Goal: Task Accomplishment & Management: Use online tool/utility

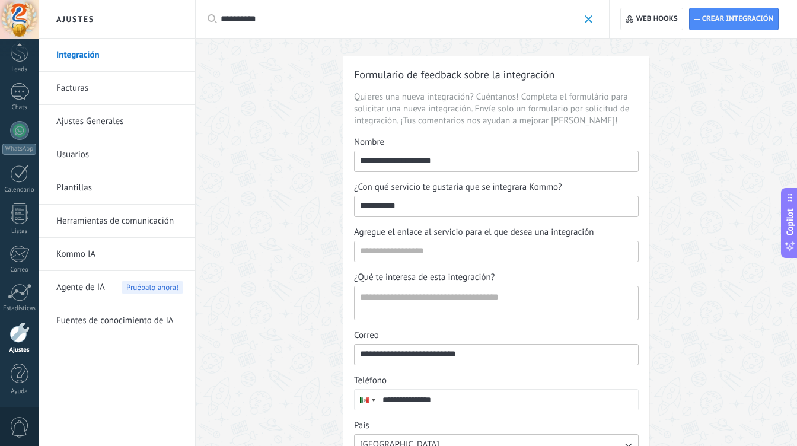
click at [69, 59] on link "Integración" at bounding box center [119, 55] width 127 height 33
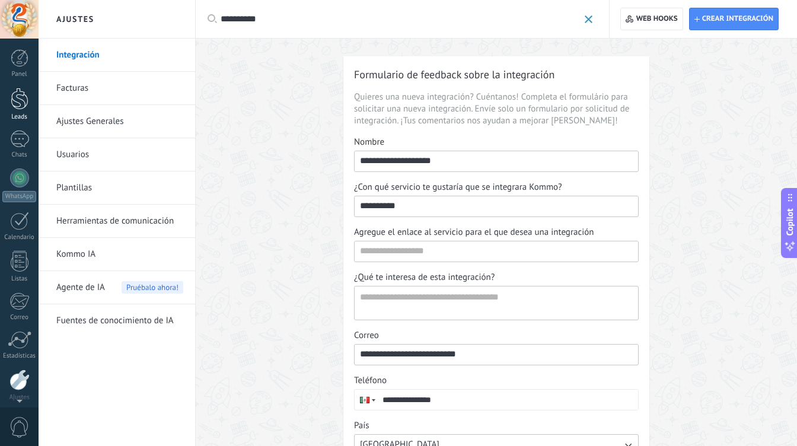
click at [20, 95] on div at bounding box center [20, 99] width 18 height 22
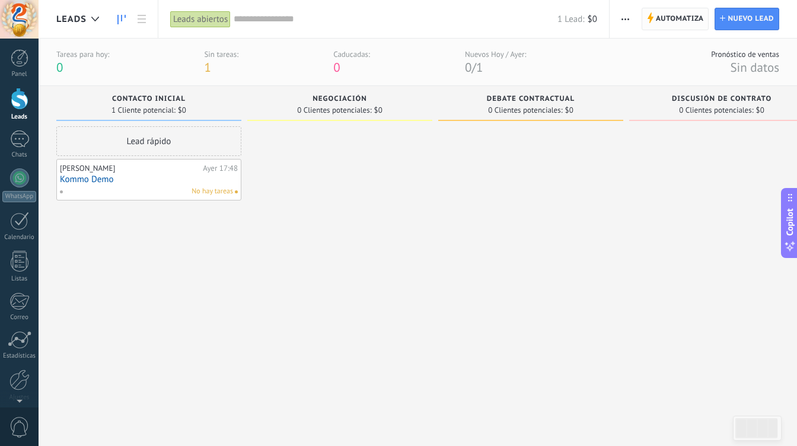
click at [680, 20] on span "Automatiza" at bounding box center [680, 18] width 48 height 21
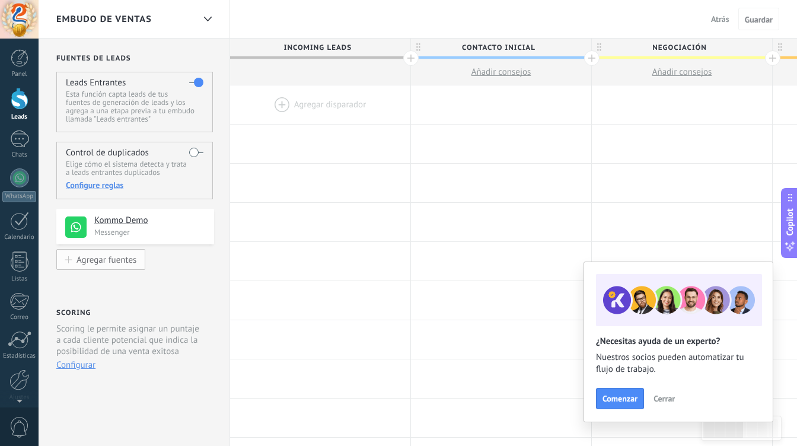
click at [114, 259] on div "Agregar fuentes" at bounding box center [106, 259] width 60 height 10
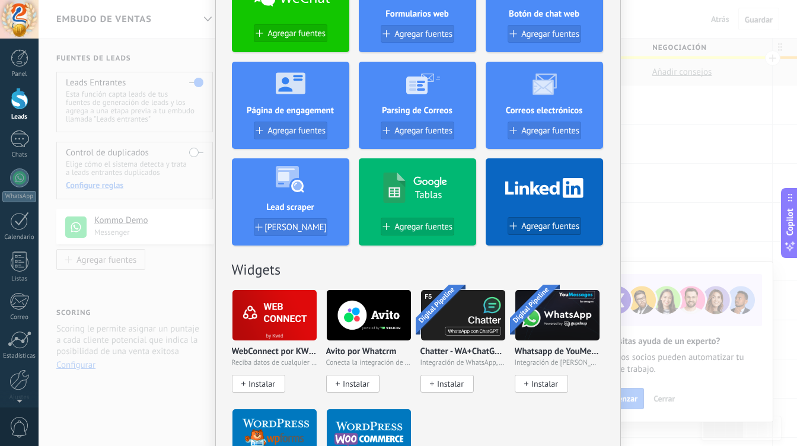
scroll to position [184, 0]
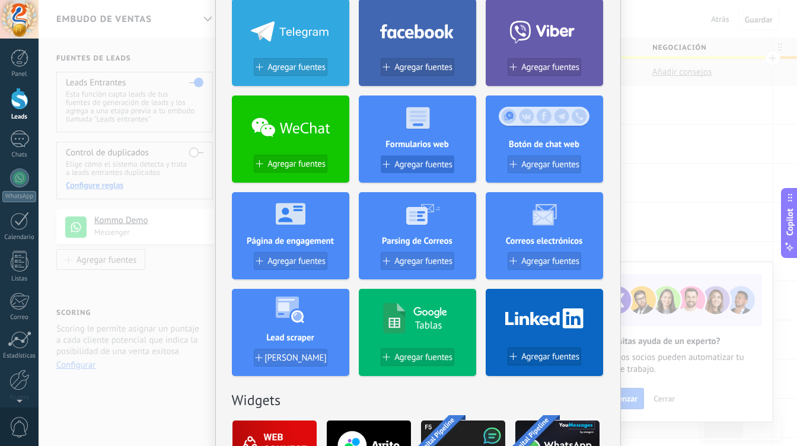
click at [420, 168] on span "Agregar fuentes" at bounding box center [423, 165] width 58 height 10
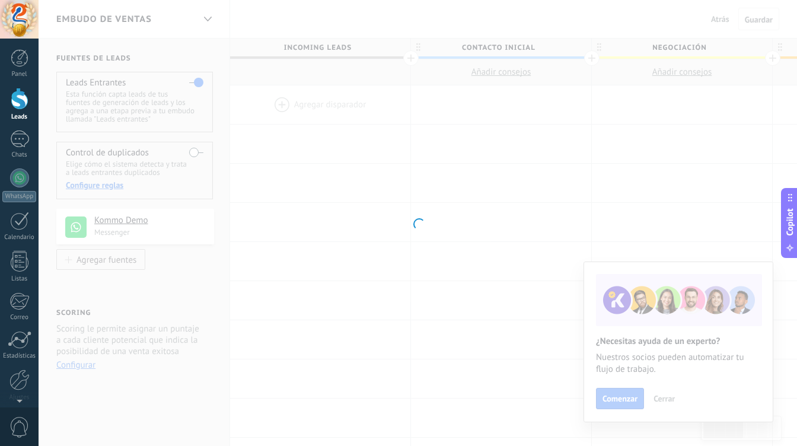
scroll to position [0, 0]
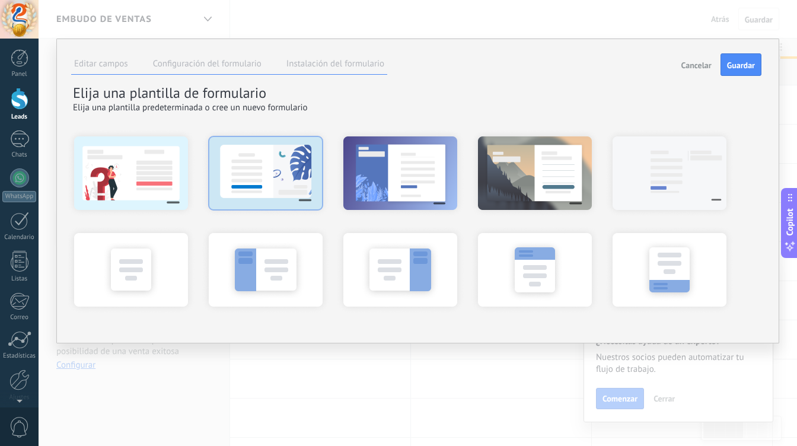
click at [264, 174] on div at bounding box center [265, 172] width 130 height 89
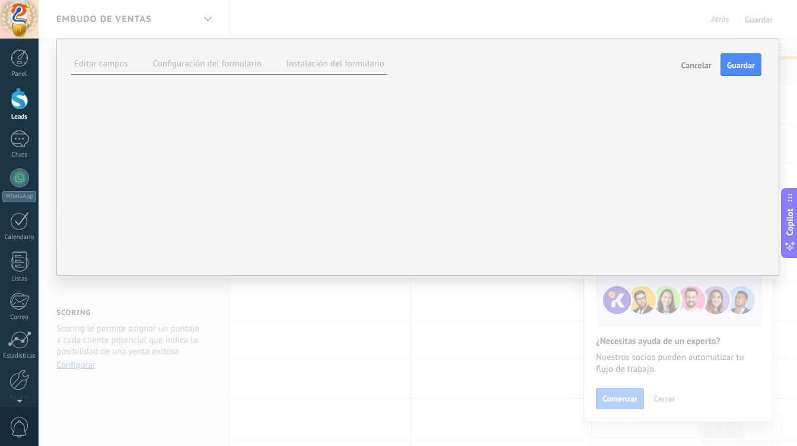
click at [254, 63] on label "Configuración del formulario" at bounding box center [207, 63] width 109 height 11
click at [0, 0] on link "Instrucciónes" at bounding box center [0, 0] width 0 height 0
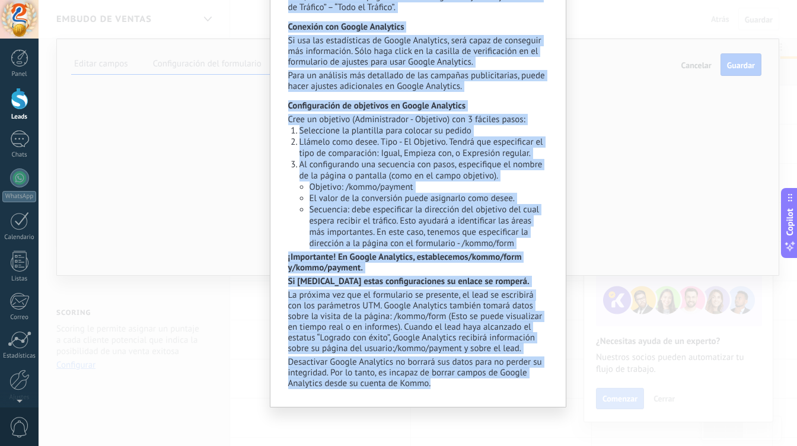
scroll to position [1172, 0]
drag, startPoint x: 287, startPoint y: 60, endPoint x: 501, endPoint y: 445, distance: 440.4
click at [501, 445] on div "Un formulario es una herramienta que permite configurar sus formularios de form…" at bounding box center [418, 223] width 758 height 446
copy div "Lo ipsumdolor si ame consectetur adi elitsed doeiusmodt inc utlaboreetd ma aliq…"
click at [227, 330] on div "Un formulario es una herramienta que permite configurar sus formularios de form…" at bounding box center [418, 223] width 758 height 446
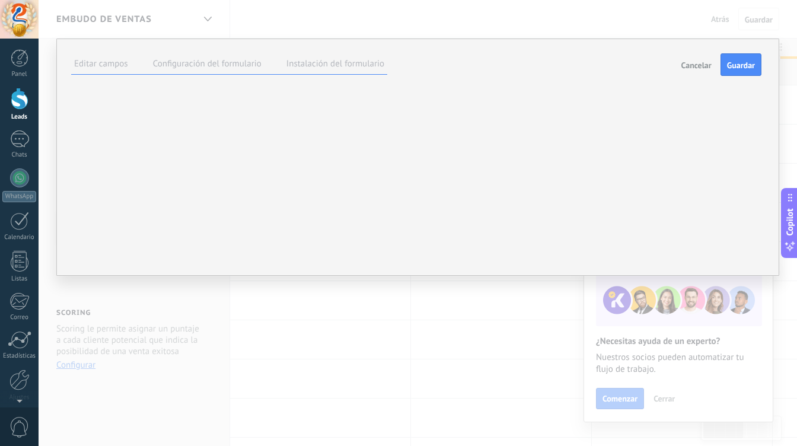
scroll to position [0, 0]
click at [329, 67] on label "Instalación del formulario" at bounding box center [335, 63] width 98 height 11
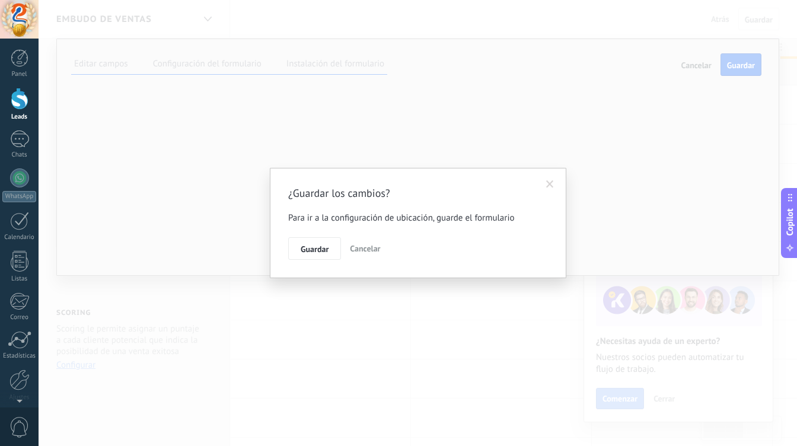
click at [548, 181] on span at bounding box center [550, 184] width 8 height 8
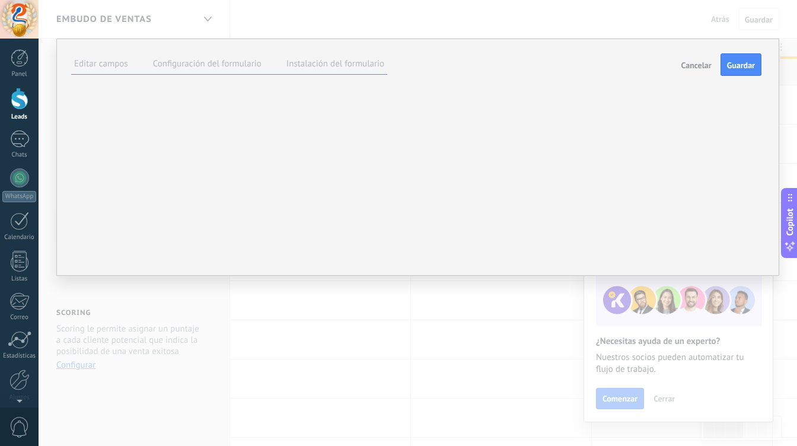
click at [692, 68] on span "Cancelar" at bounding box center [696, 65] width 30 height 8
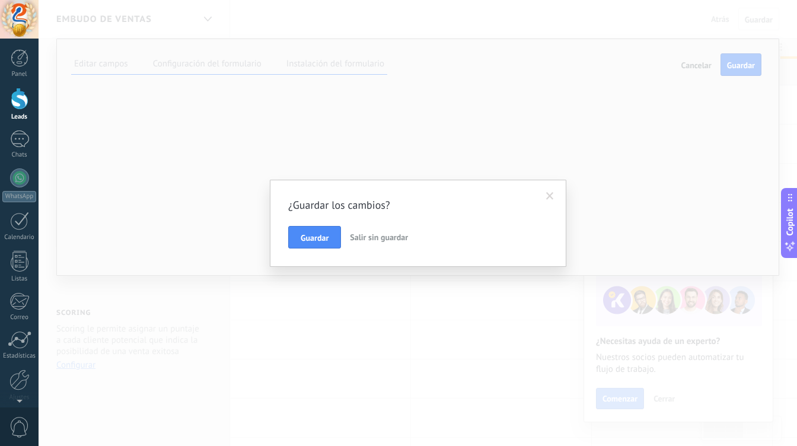
click at [377, 237] on span "Salir sin guardar" at bounding box center [379, 237] width 58 height 11
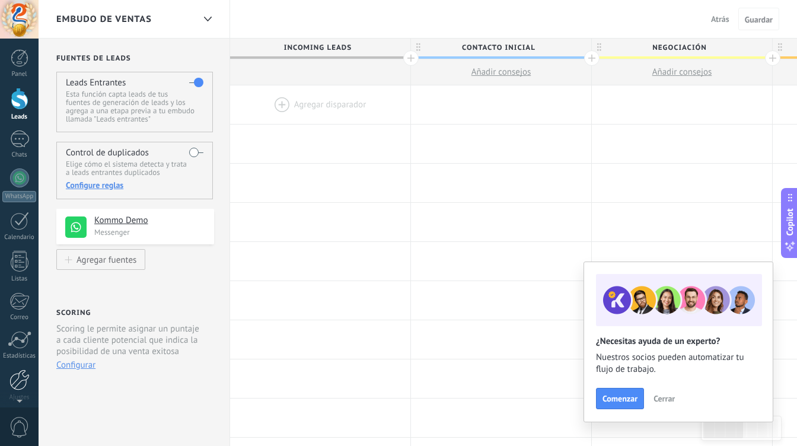
click at [22, 388] on div at bounding box center [19, 379] width 20 height 21
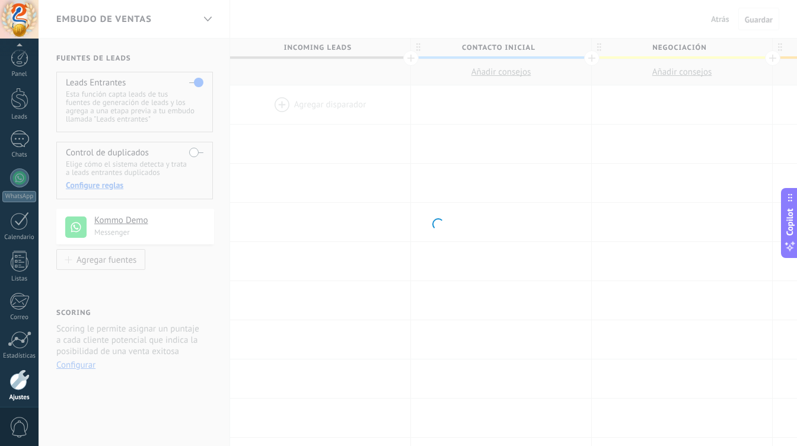
scroll to position [47, 0]
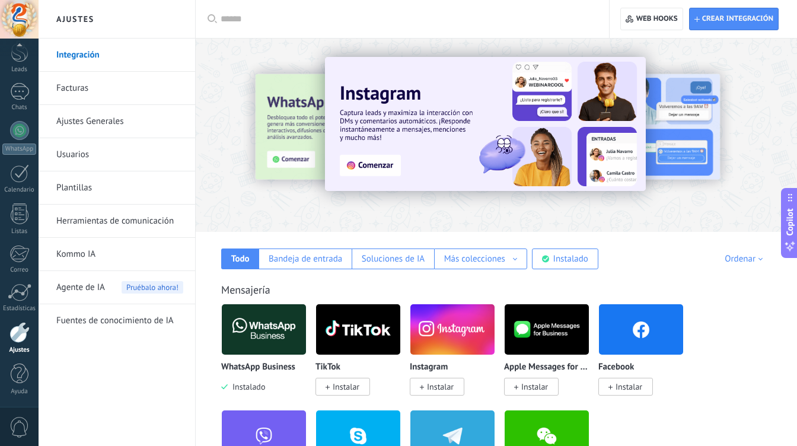
click at [343, 21] on input "text" at bounding box center [407, 19] width 372 height 12
paste input "*********"
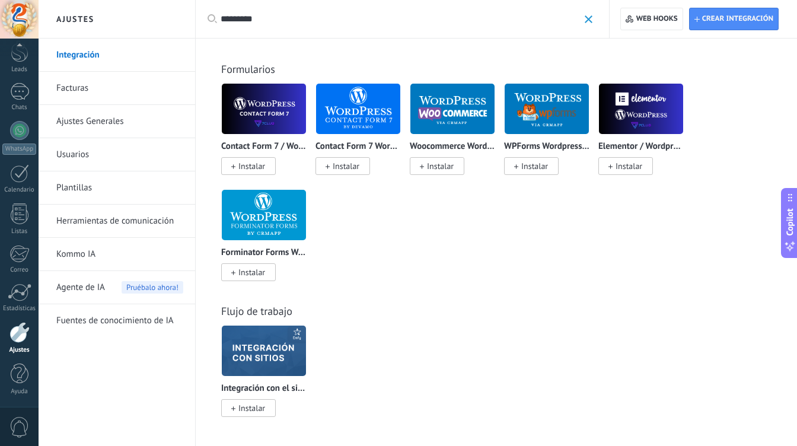
scroll to position [1, 0]
click at [257, 101] on img at bounding box center [264, 109] width 84 height 58
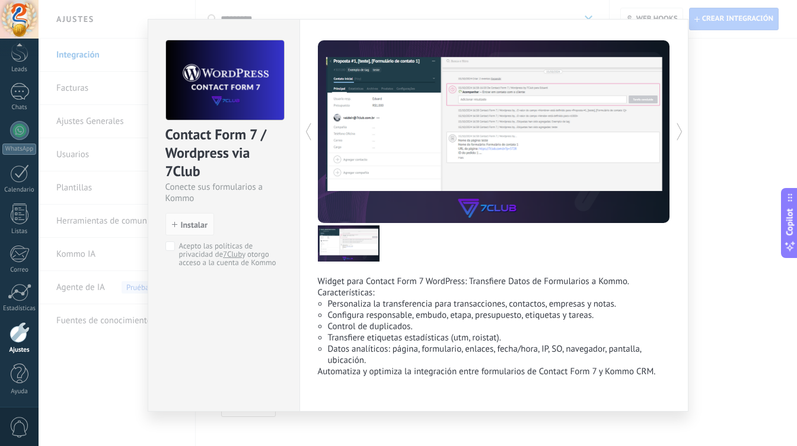
scroll to position [0, 0]
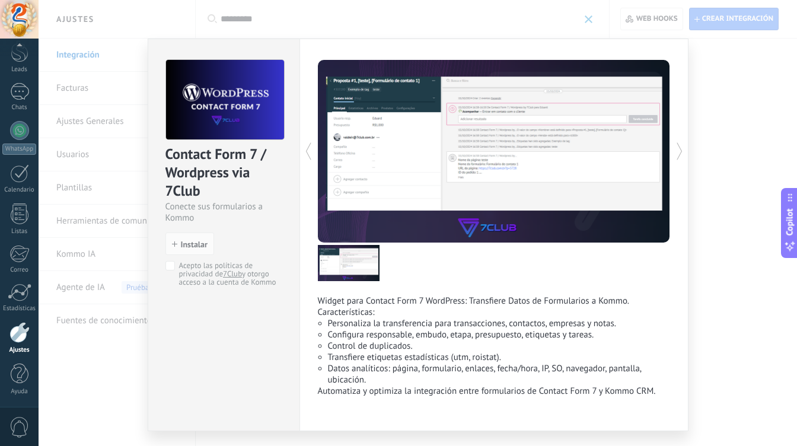
click at [668, 154] on div "Widget para Contact Form 7 WordPress: Transfiere Datos de Formularios a Kommo. …" at bounding box center [493, 235] width 389 height 393
click at [674, 154] on icon at bounding box center [680, 151] width 12 height 24
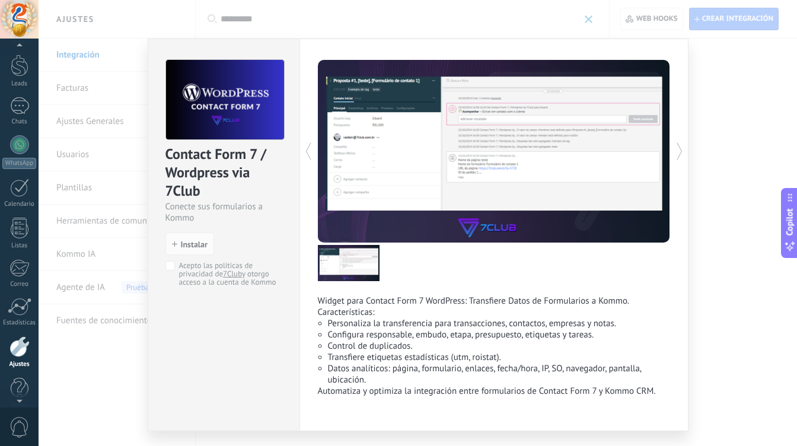
scroll to position [47, 0]
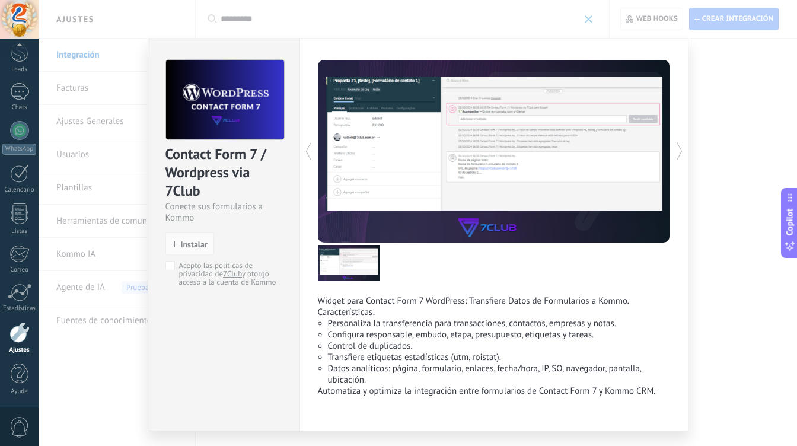
click at [122, 343] on div "Contact Form 7 / Wordpress via 7Club Conecte sus formularios a Kommo install In…" at bounding box center [418, 223] width 758 height 446
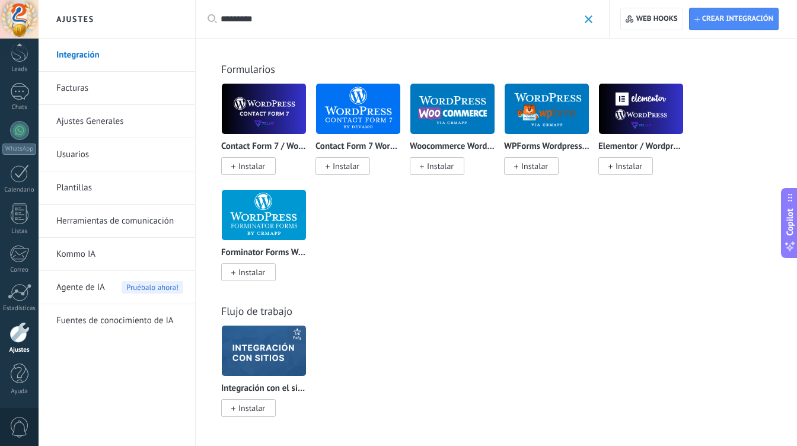
scroll to position [0, 0]
click at [397, 14] on input "*********" at bounding box center [400, 19] width 358 height 12
click at [397, 15] on input "*********" at bounding box center [400, 19] width 358 height 12
paste input "***"
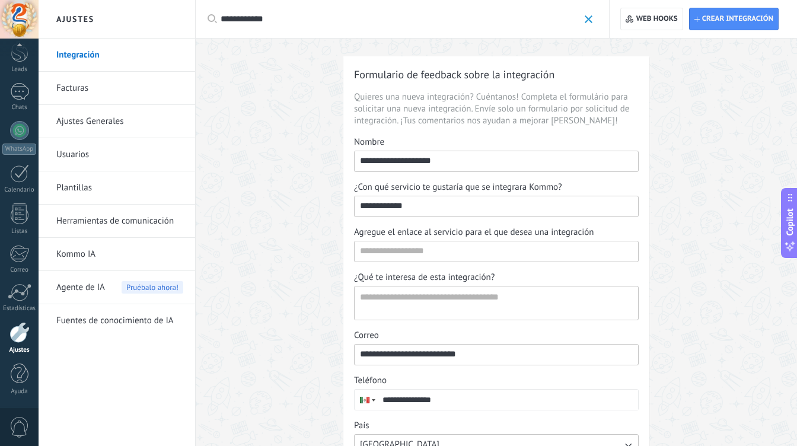
drag, startPoint x: 246, startPoint y: 21, endPoint x: 494, endPoint y: 21, distance: 247.9
click at [494, 21] on input "**********" at bounding box center [400, 19] width 358 height 12
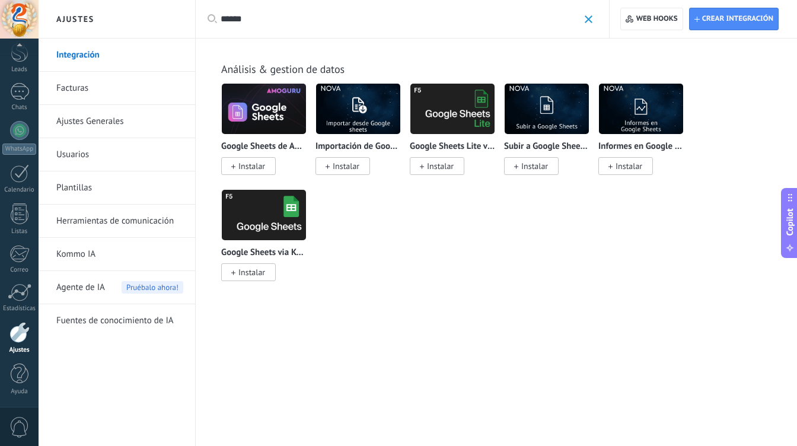
click at [302, 26] on div "******" at bounding box center [407, 19] width 372 height 38
click at [294, 24] on input "******" at bounding box center [400, 19] width 358 height 12
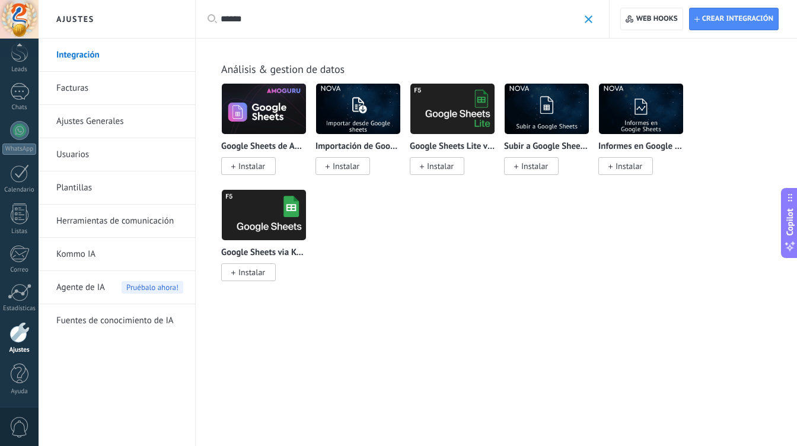
click at [294, 24] on input "******" at bounding box center [400, 19] width 358 height 12
paste input "text"
type input "*****"
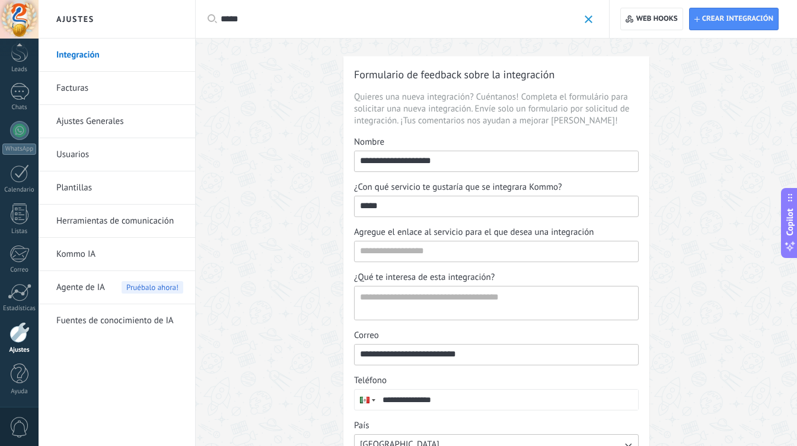
click at [585, 15] on span at bounding box center [589, 19] width 8 height 8
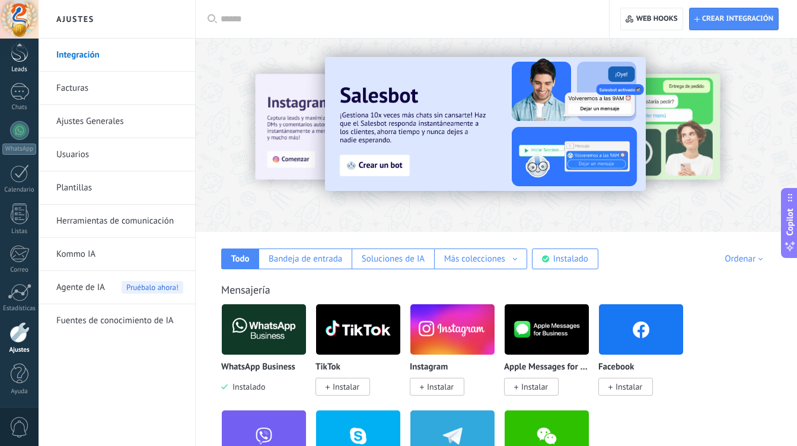
click at [21, 69] on div "Leads" at bounding box center [19, 70] width 34 height 8
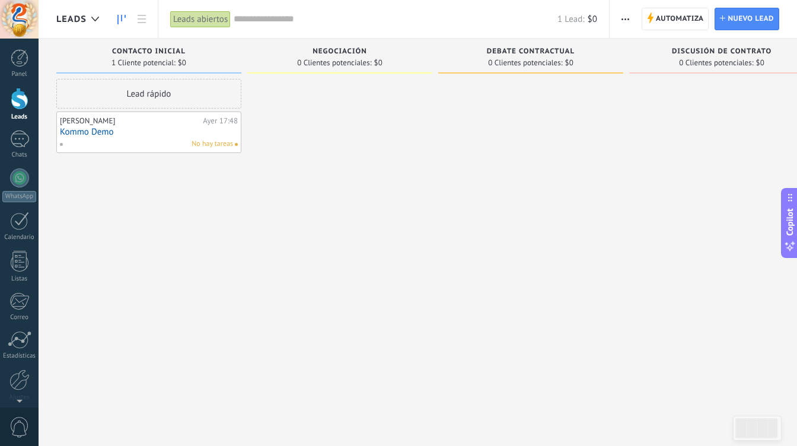
click at [165, 127] on link "Kommo Demo" at bounding box center [149, 132] width 178 height 10
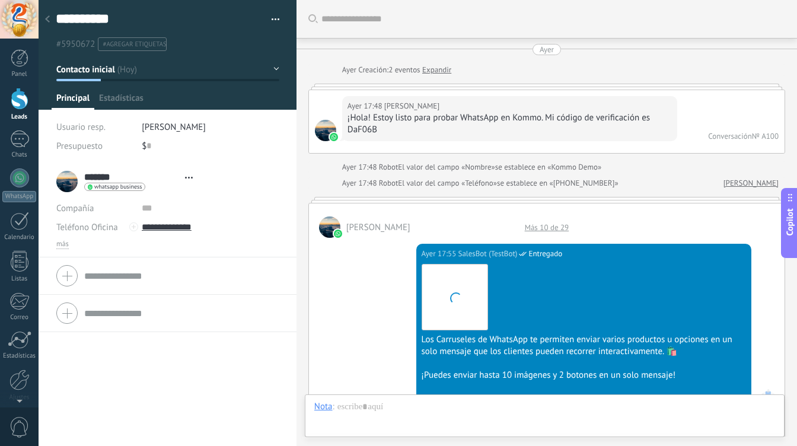
type textarea "**********"
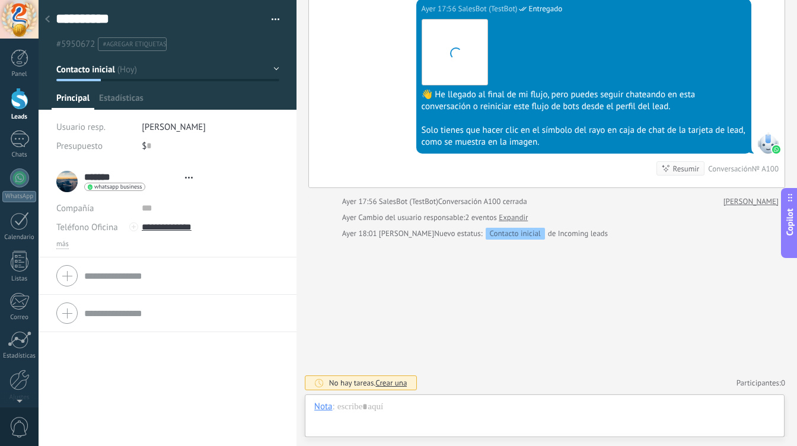
scroll to position [18, 0]
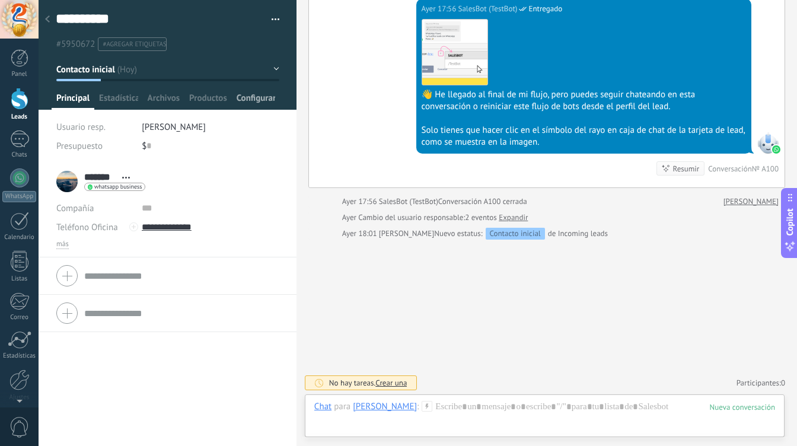
click at [251, 100] on span "Configurar" at bounding box center [256, 101] width 39 height 17
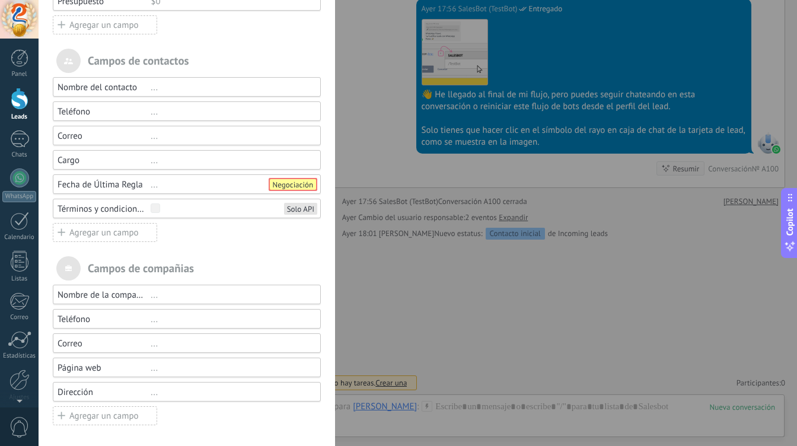
scroll to position [0, 0]
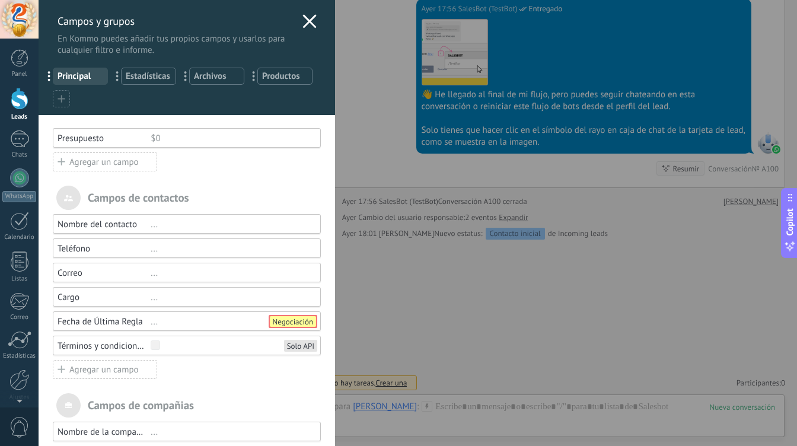
click at [59, 98] on icon at bounding box center [62, 99] width 8 height 8
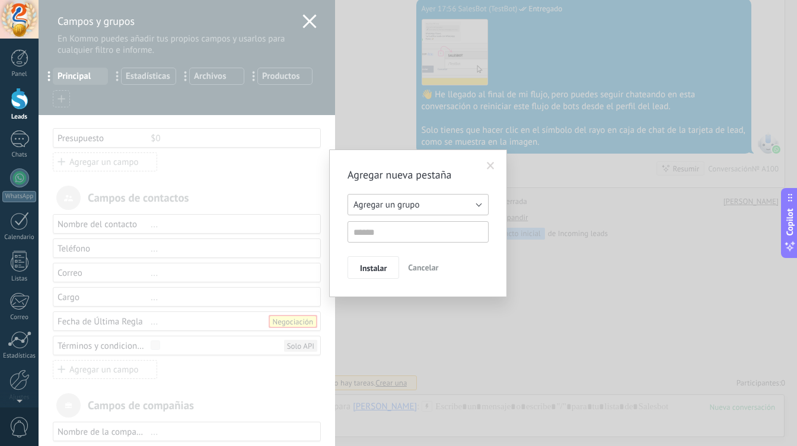
click at [458, 202] on button "Agregar un grupo" at bounding box center [417, 204] width 141 height 21
click at [452, 159] on div "Agregar nueva pestaña Agregar un grupo Listas Otros leads Agregar un grupo Inst…" at bounding box center [418, 223] width 178 height 148
click at [416, 240] on input "text" at bounding box center [417, 231] width 141 height 21
click at [491, 164] on span at bounding box center [491, 166] width 8 height 8
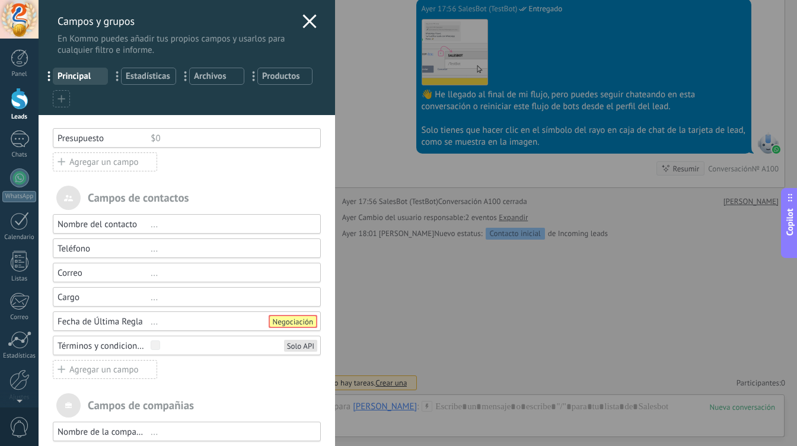
click at [304, 21] on use at bounding box center [309, 21] width 14 height 14
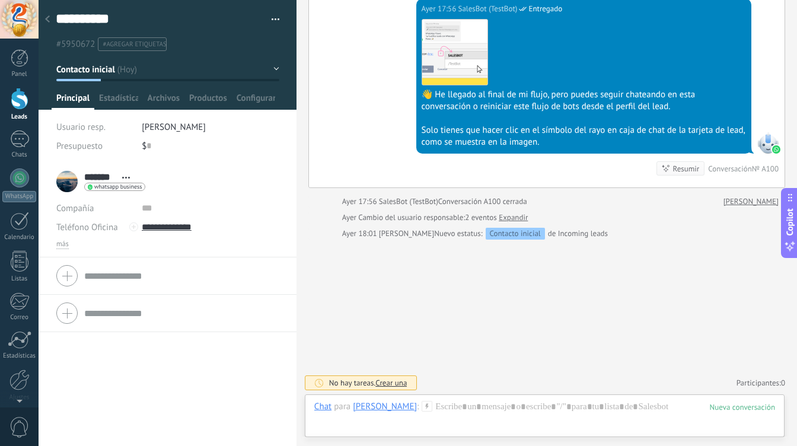
click at [272, 19] on button "button" at bounding box center [271, 20] width 17 height 18
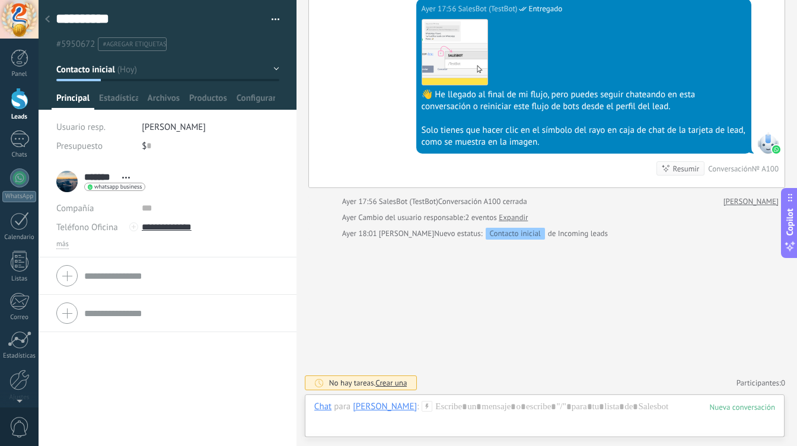
click at [51, 19] on div at bounding box center [47, 19] width 17 height 23
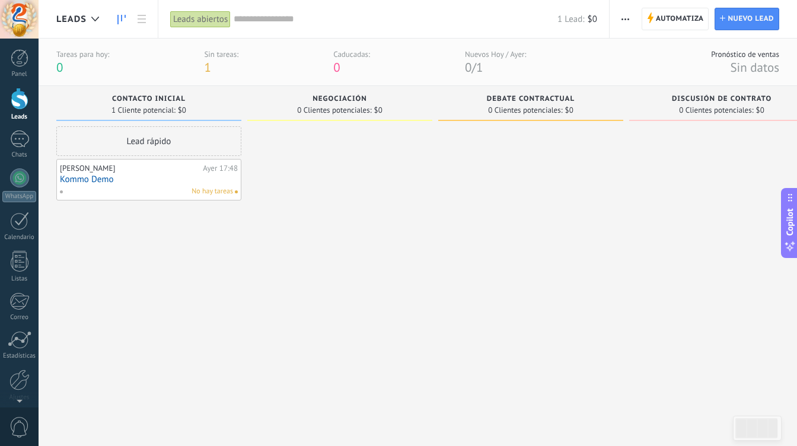
click at [623, 23] on span "button" at bounding box center [625, 19] width 8 height 23
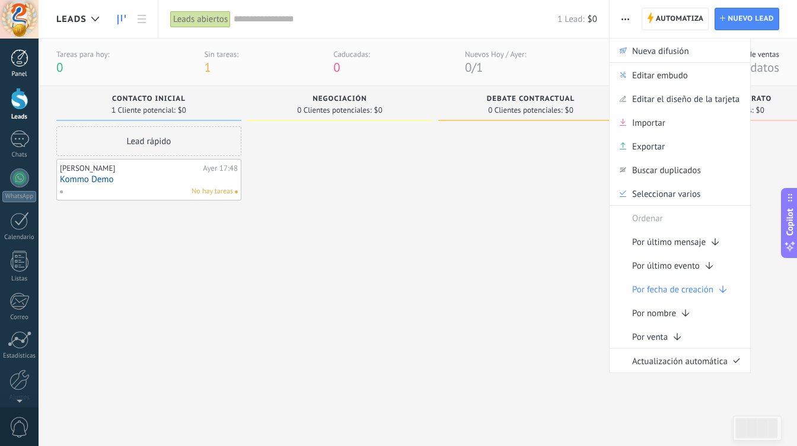
click at [20, 69] on link "Panel" at bounding box center [19, 63] width 39 height 29
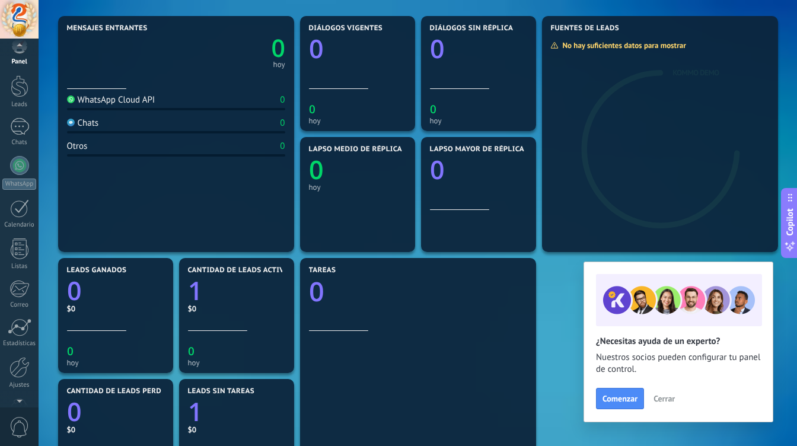
scroll to position [47, 0]
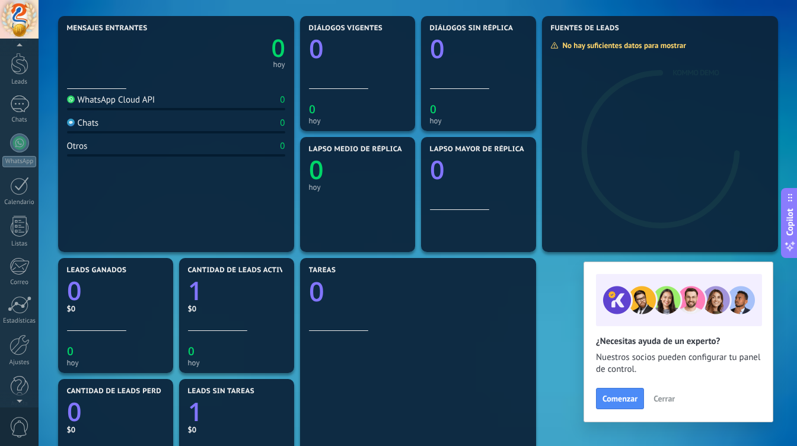
click at [23, 394] on div at bounding box center [19, 399] width 39 height 18
click at [24, 333] on div at bounding box center [19, 332] width 20 height 21
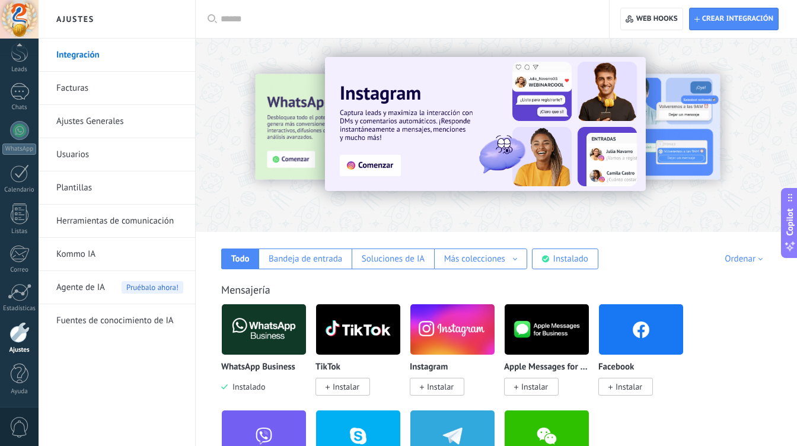
click at [449, 23] on input "text" at bounding box center [407, 19] width 372 height 12
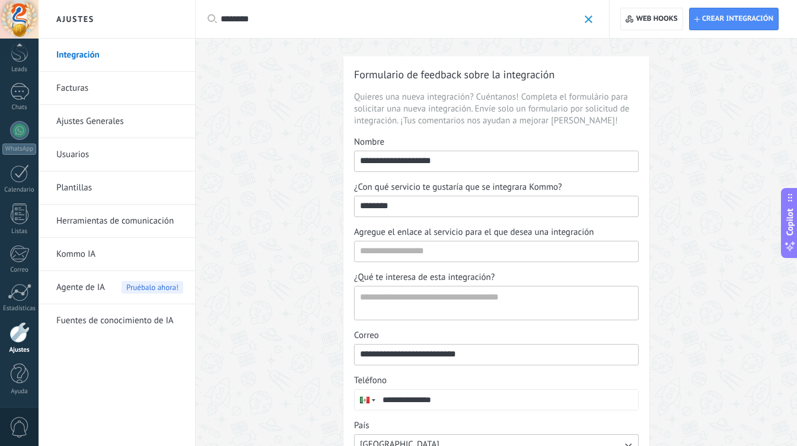
click at [390, 25] on input "********" at bounding box center [400, 19] width 358 height 12
type input "******"
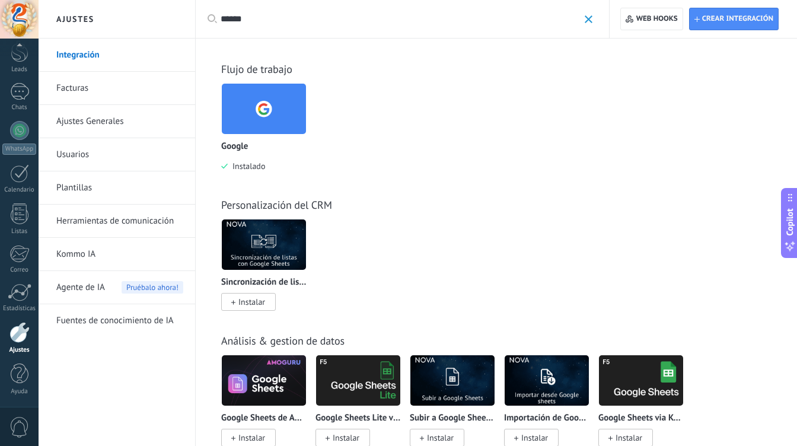
scroll to position [35, 0]
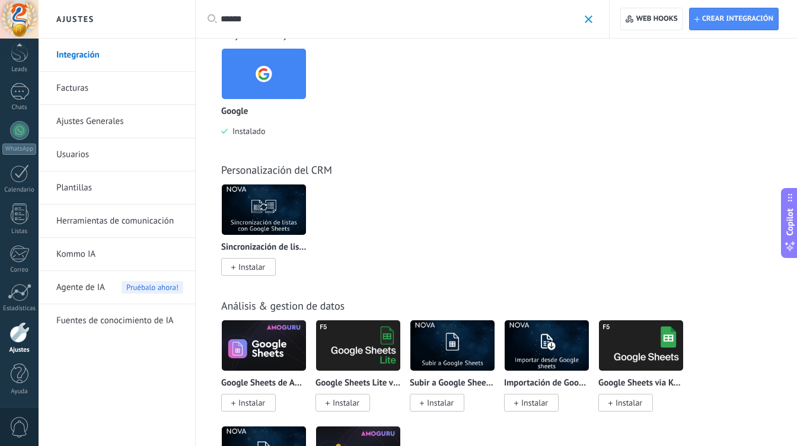
click at [269, 196] on img at bounding box center [264, 210] width 84 height 58
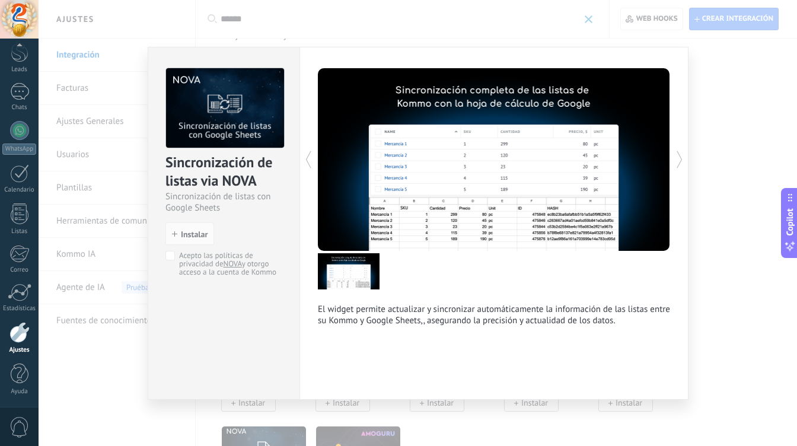
click at [679, 157] on icon at bounding box center [680, 160] width 12 height 24
click at [731, 95] on div "Sincronización de listas via NOVA Sincronización de listas con Google Sheets in…" at bounding box center [418, 223] width 758 height 446
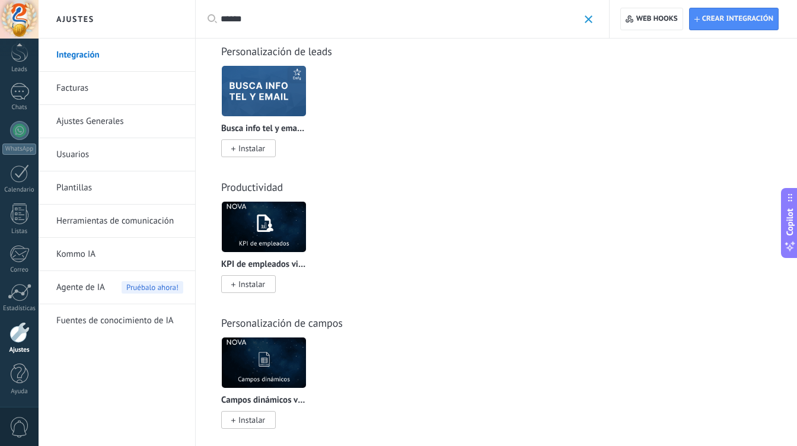
scroll to position [683, 0]
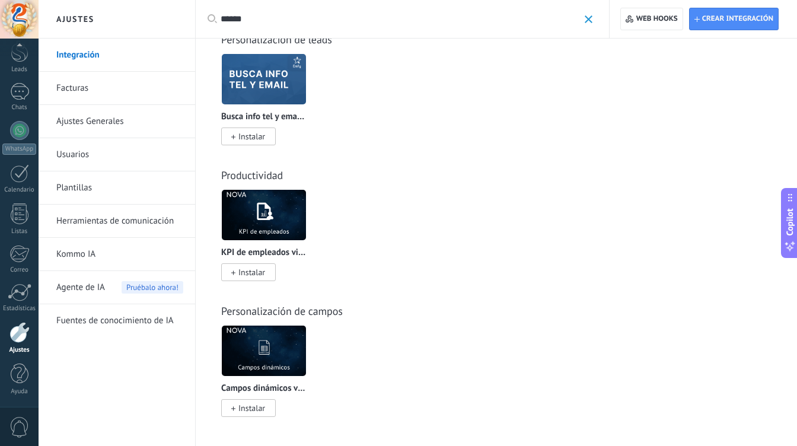
click at [274, 341] on img at bounding box center [264, 351] width 84 height 58
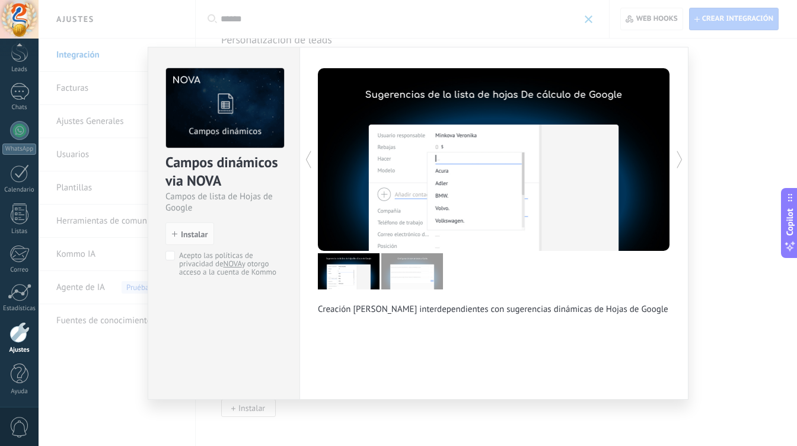
click at [586, 309] on p "Creación [PERSON_NAME] interdependientes con sugerencias dinámicas de Hojas de …" at bounding box center [494, 309] width 352 height 11
click at [702, 106] on div "Campos dinámicos via [GEOGRAPHIC_DATA] de lista de Hojas de Google install Inst…" at bounding box center [418, 223] width 758 height 446
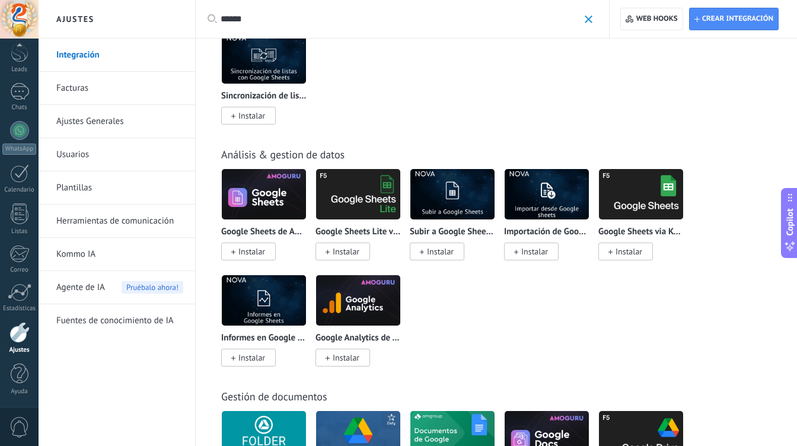
scroll to position [0, 0]
